Goal: Check status: Check status

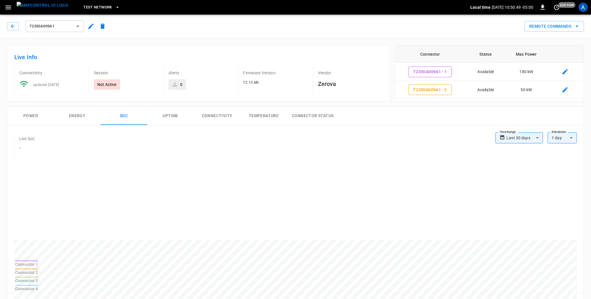
click at [36, 121] on button "Power" at bounding box center [30, 116] width 47 height 19
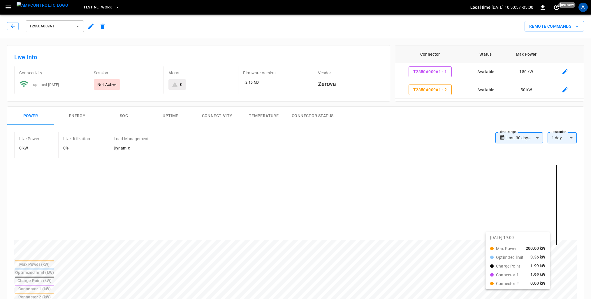
drag, startPoint x: 395, startPoint y: 218, endPoint x: 490, endPoint y: 240, distance: 97.5
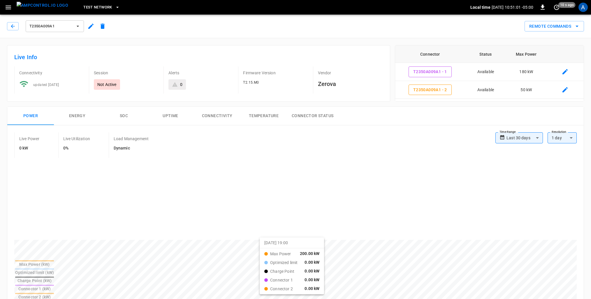
drag, startPoint x: 178, startPoint y: 222, endPoint x: 267, endPoint y: 242, distance: 90.9
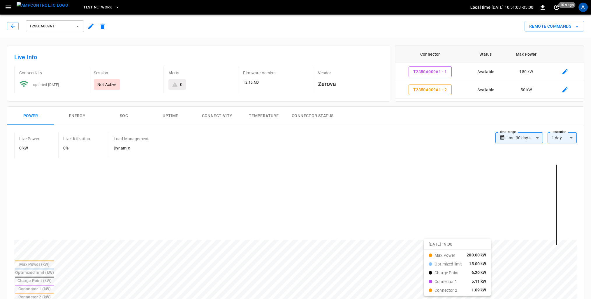
drag, startPoint x: 391, startPoint y: 214, endPoint x: 451, endPoint y: 246, distance: 68.7
click at [451, 246] on div at bounding box center [295, 209] width 563 height 99
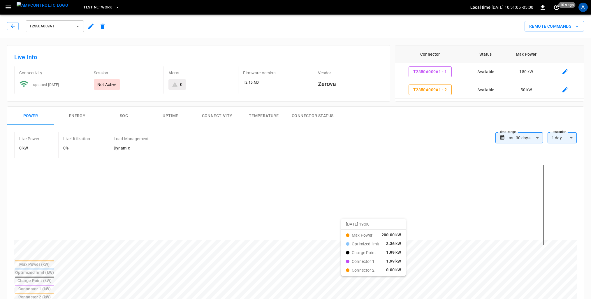
drag, startPoint x: 349, startPoint y: 224, endPoint x: 302, endPoint y: 210, distance: 48.8
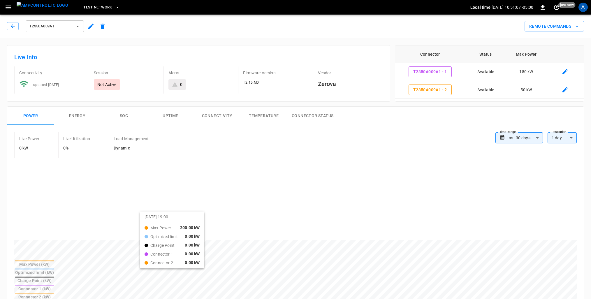
drag, startPoint x: 269, startPoint y: 210, endPoint x: 147, endPoint y: 216, distance: 122.3
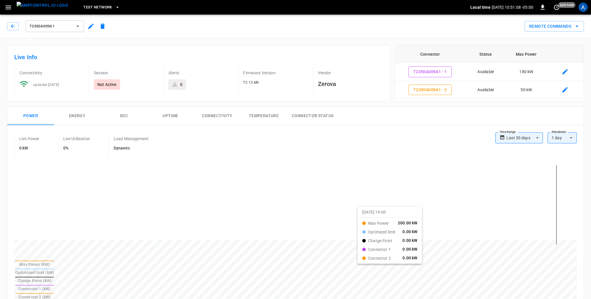
drag, startPoint x: 367, startPoint y: 207, endPoint x: 315, endPoint y: 237, distance: 60.1
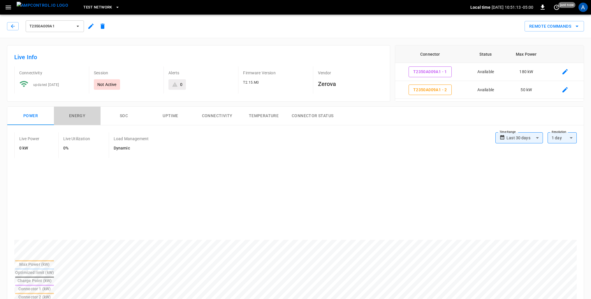
click at [83, 116] on button "Energy" at bounding box center [77, 116] width 47 height 19
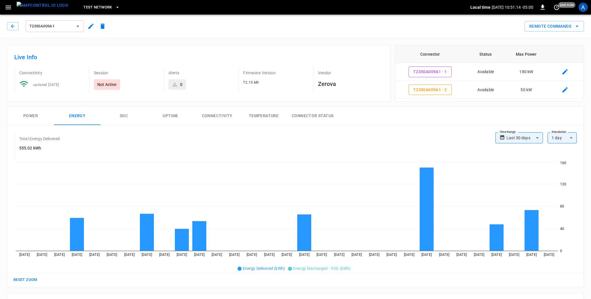
click at [126, 120] on button "SOC" at bounding box center [124, 116] width 47 height 19
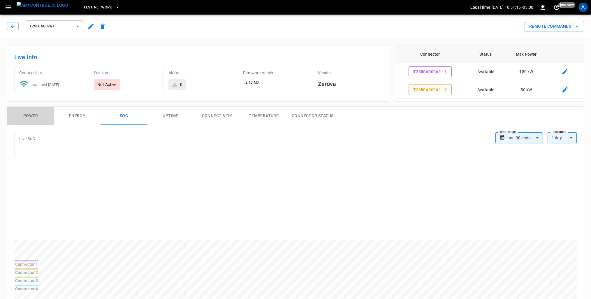
click at [39, 122] on button "Power" at bounding box center [30, 116] width 47 height 19
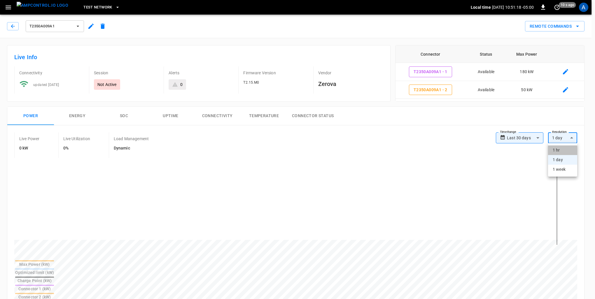
click at [562, 149] on li "1 hr" at bounding box center [562, 150] width 29 height 10
type input "**"
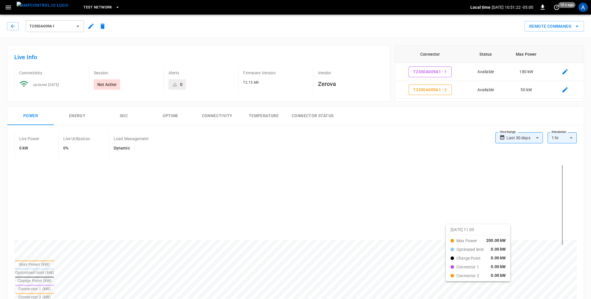
drag, startPoint x: 402, startPoint y: 208, endPoint x: 456, endPoint y: 231, distance: 58.6
